Goal: Navigation & Orientation: Find specific page/section

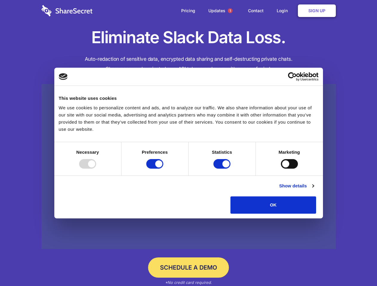
click at [96, 169] on div at bounding box center [87, 164] width 17 height 10
click at [163, 169] on input "Preferences" at bounding box center [154, 164] width 17 height 10
checkbox input "false"
click at [222, 169] on input "Statistics" at bounding box center [221, 164] width 17 height 10
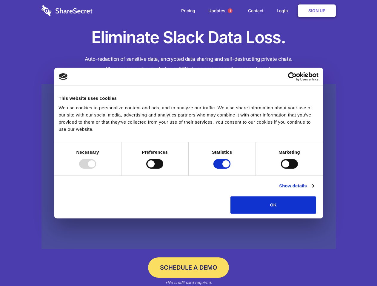
checkbox input "false"
click at [281, 169] on input "Marketing" at bounding box center [289, 164] width 17 height 10
checkbox input "true"
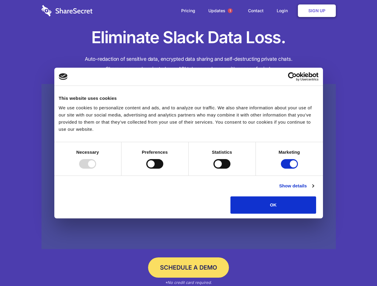
click at [313, 190] on link "Show details" at bounding box center [296, 185] width 35 height 7
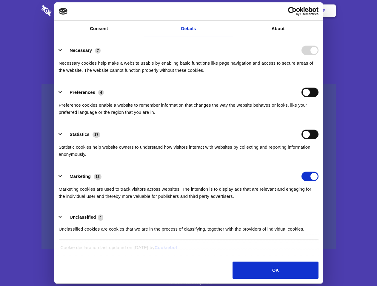
click at [318, 81] on li "Necessary 7 Necessary cookies help make a website usable by enabling basic func…" at bounding box center [188, 60] width 259 height 42
click at [230, 11] on span "1" at bounding box center [229, 10] width 5 height 5
